Goal: Task Accomplishment & Management: Manage account settings

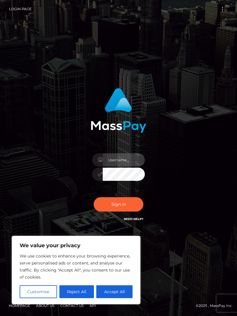
click at [121, 167] on input "text" at bounding box center [124, 159] width 42 height 13
click at [113, 163] on input "text" at bounding box center [124, 159] width 42 height 13
type input "sandersalexis1725@gmail.com"
click at [109, 206] on button "Sign in" at bounding box center [119, 204] width 50 height 14
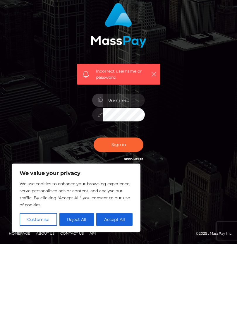
click at [135, 236] on div "We value your privacy We use cookies to enhance your browsing experience, serve…" at bounding box center [76, 270] width 129 height 69
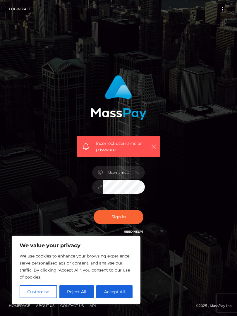
click at [99, 297] on button "Accept All" at bounding box center [114, 291] width 36 height 13
checkbox input "true"
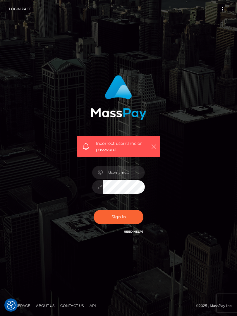
click at [132, 230] on link "Need Help?" at bounding box center [134, 232] width 20 height 4
